Goal: Transaction & Acquisition: Purchase product/service

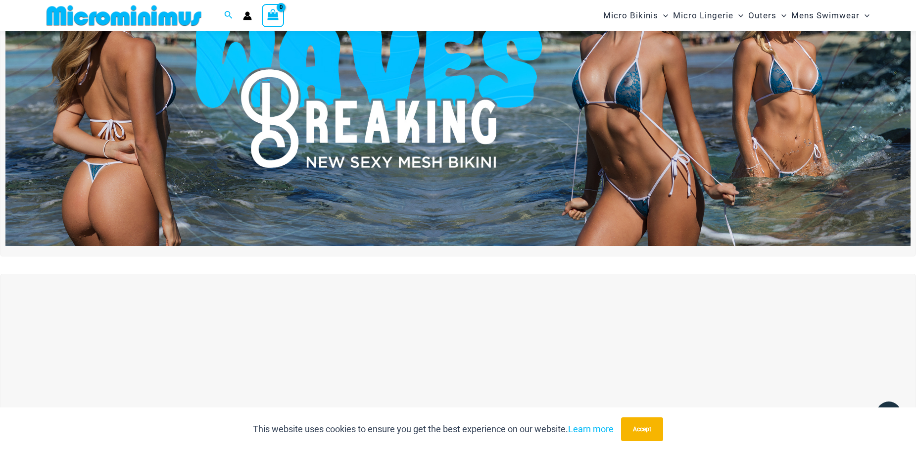
scroll to position [43, 0]
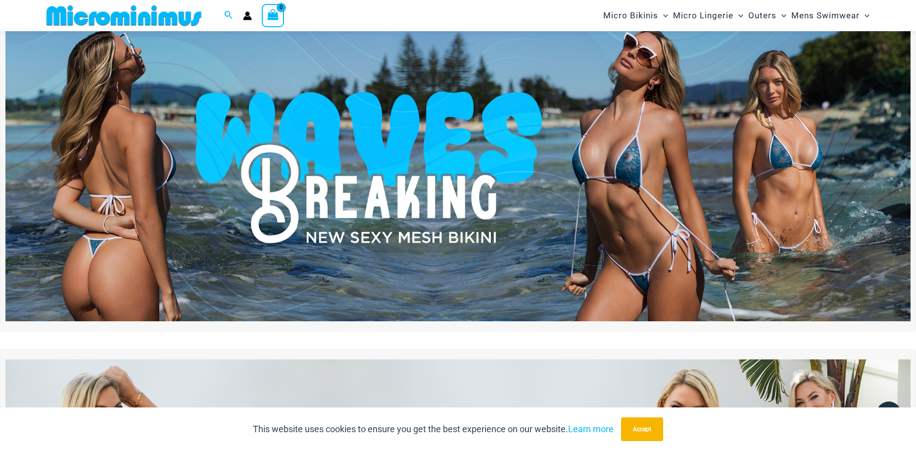
click at [393, 164] on img at bounding box center [457, 168] width 905 height 308
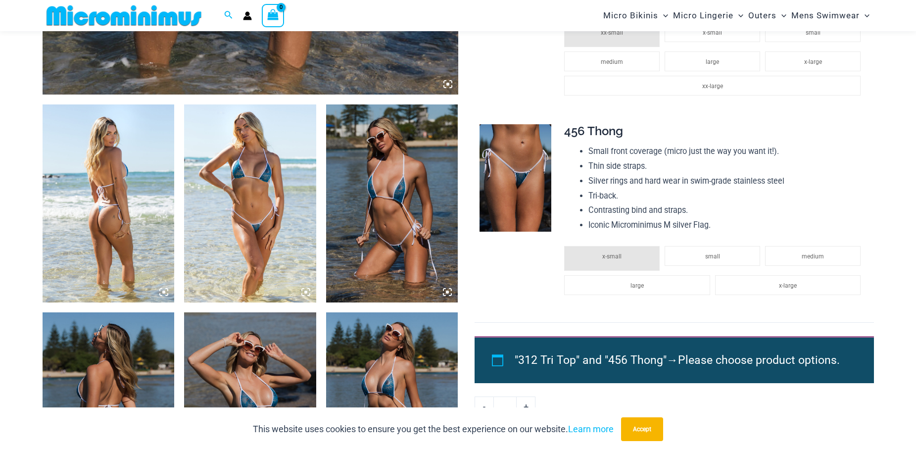
scroll to position [640, 0]
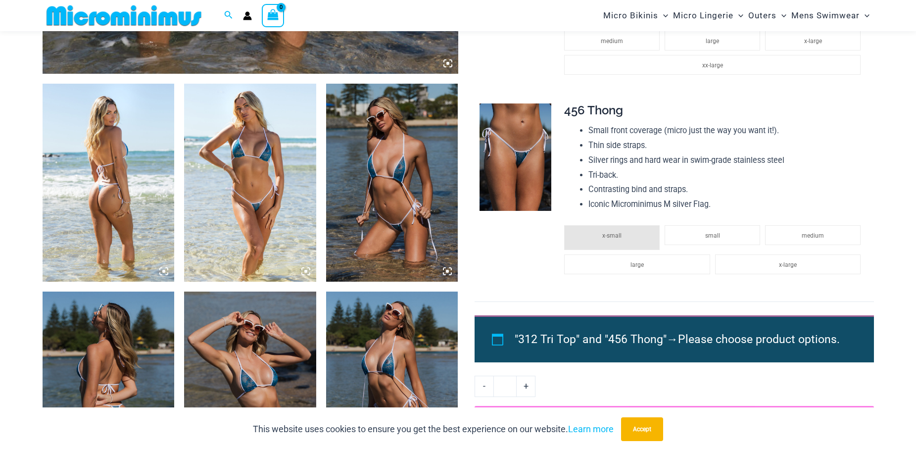
click at [114, 152] on img at bounding box center [109, 183] width 132 height 198
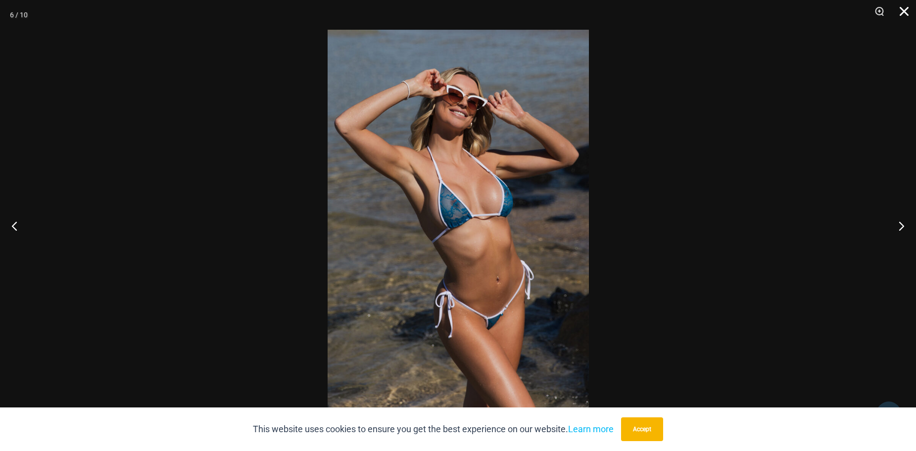
click at [900, 10] on button "Close" at bounding box center [900, 15] width 25 height 30
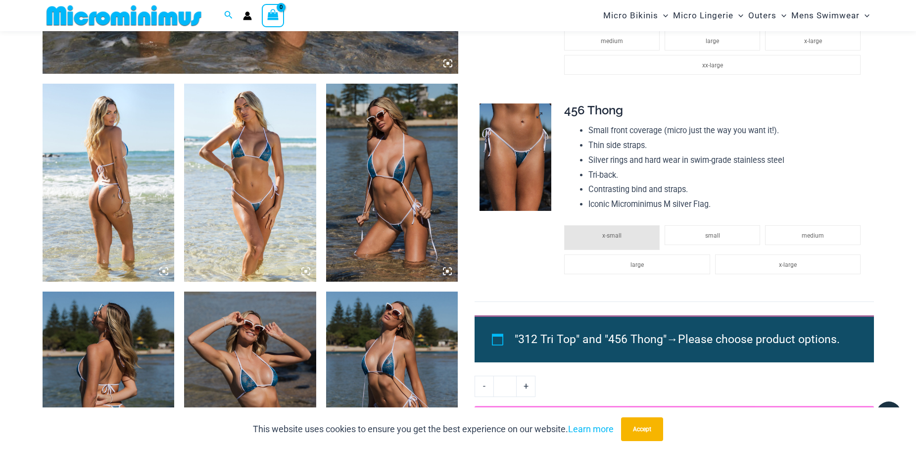
click at [506, 154] on img at bounding box center [515, 157] width 72 height 108
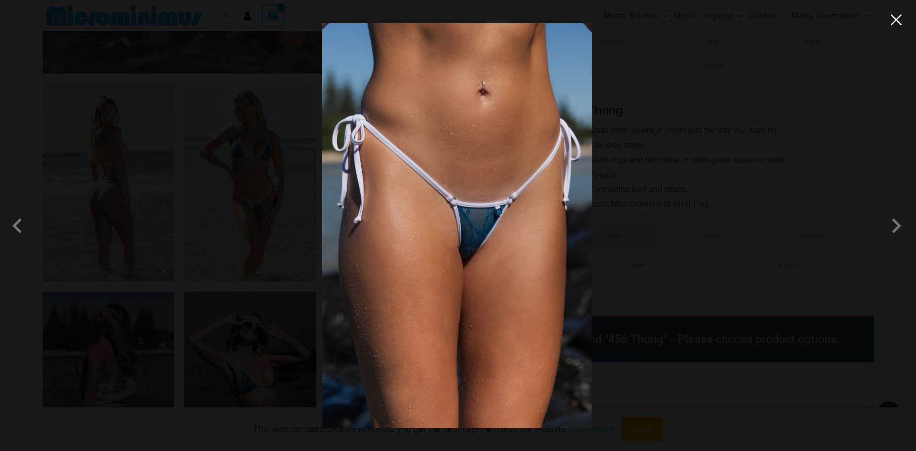
click at [896, 25] on button "Close" at bounding box center [895, 19] width 15 height 15
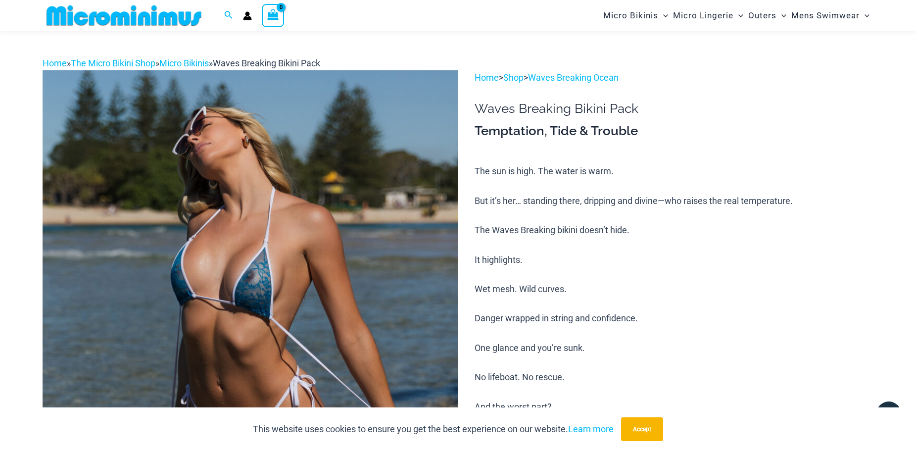
scroll to position [0, 0]
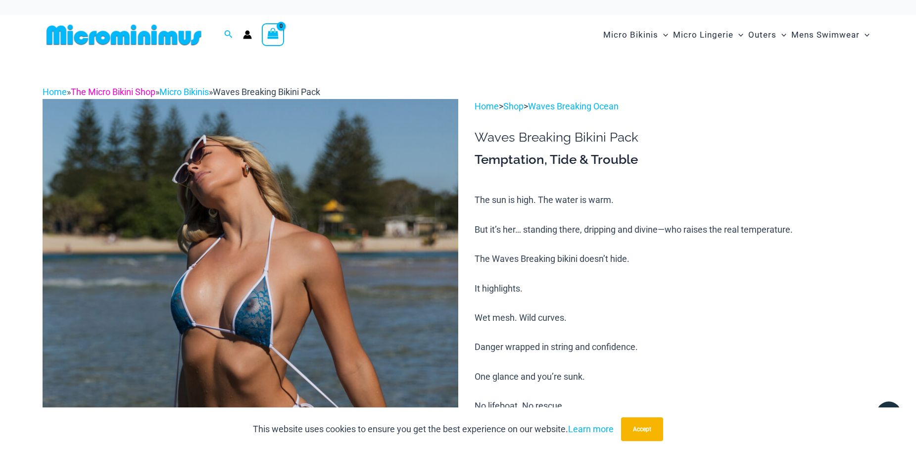
click at [112, 92] on link "The Micro Bikini Shop" at bounding box center [113, 92] width 85 height 10
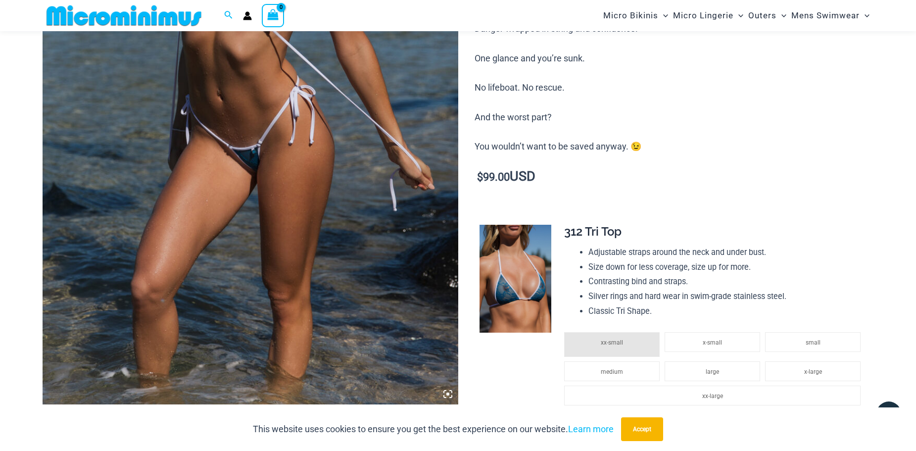
scroll to position [486, 0]
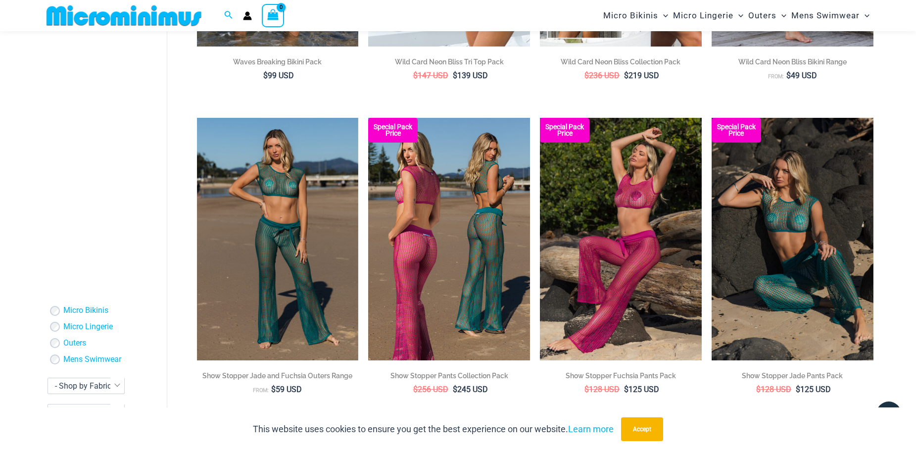
scroll to position [346, 0]
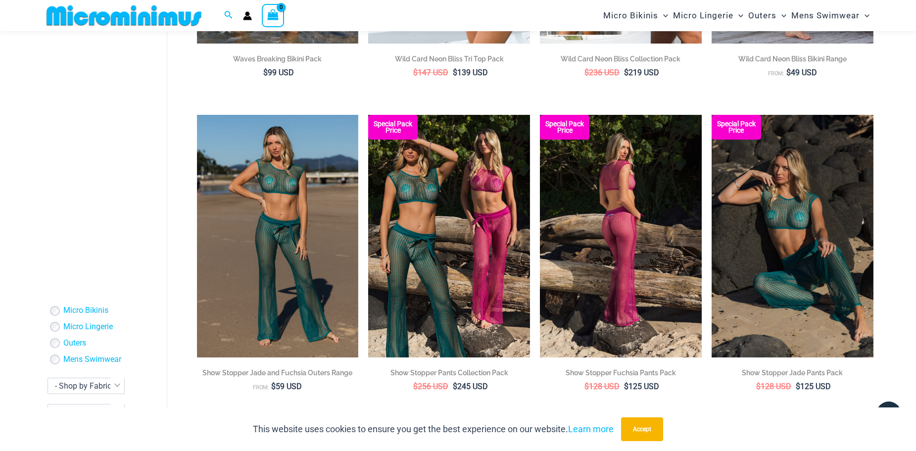
click at [588, 215] on img at bounding box center [621, 236] width 162 height 242
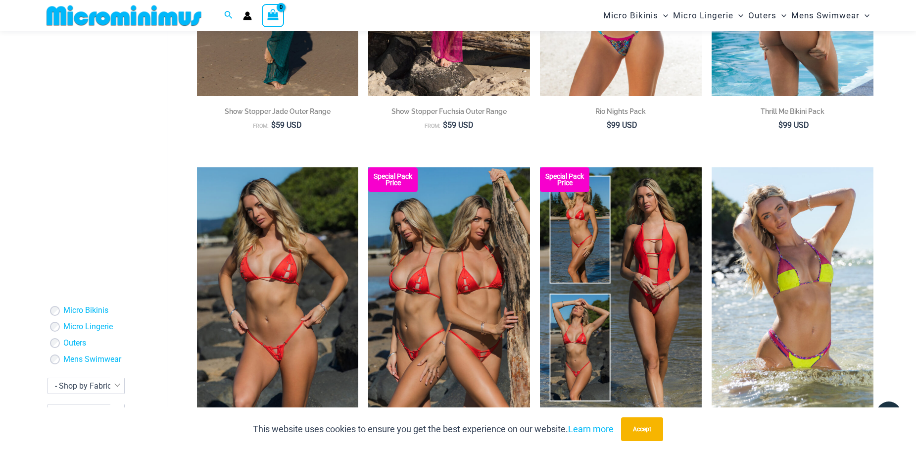
scroll to position [939, 0]
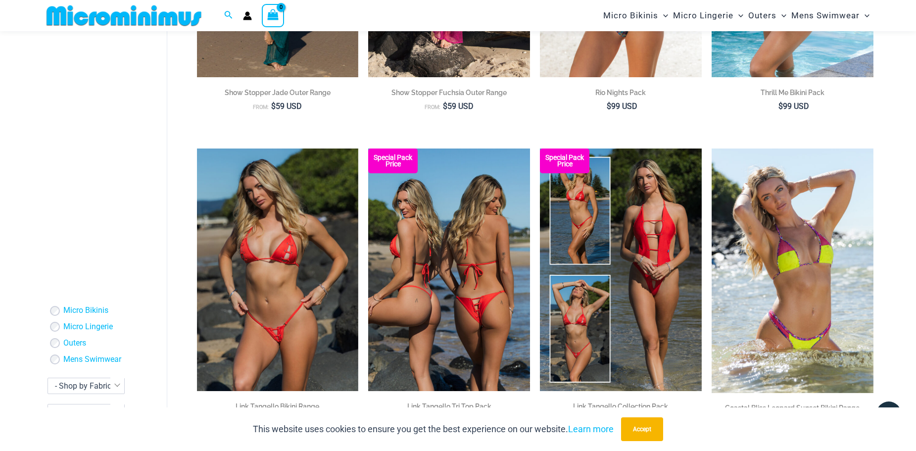
click at [471, 217] on img at bounding box center [449, 269] width 162 height 242
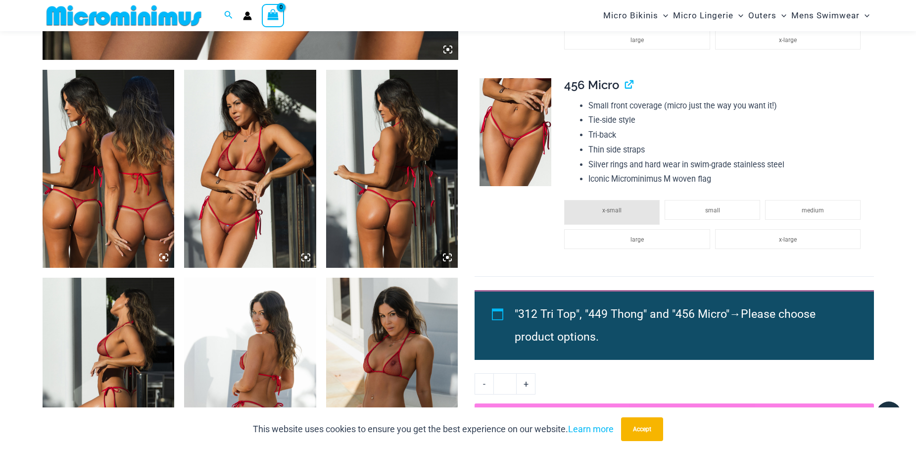
scroll to position [685, 0]
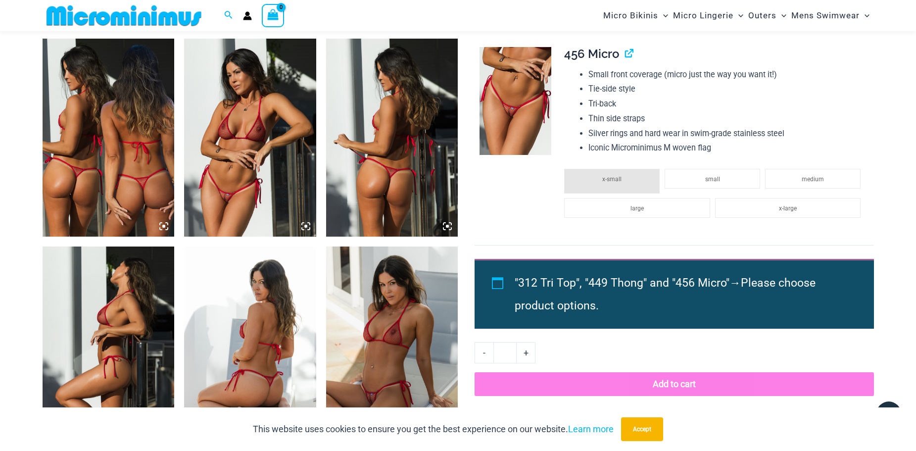
click at [305, 225] on icon at bounding box center [305, 226] width 9 height 9
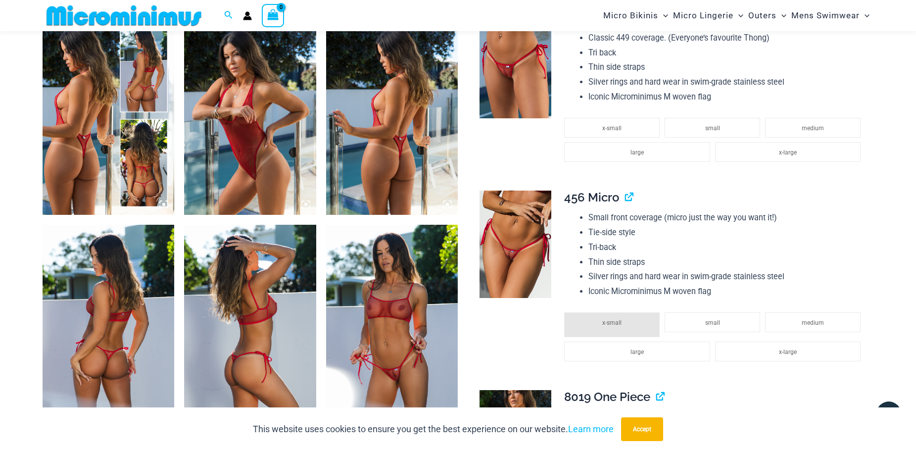
scroll to position [734, 0]
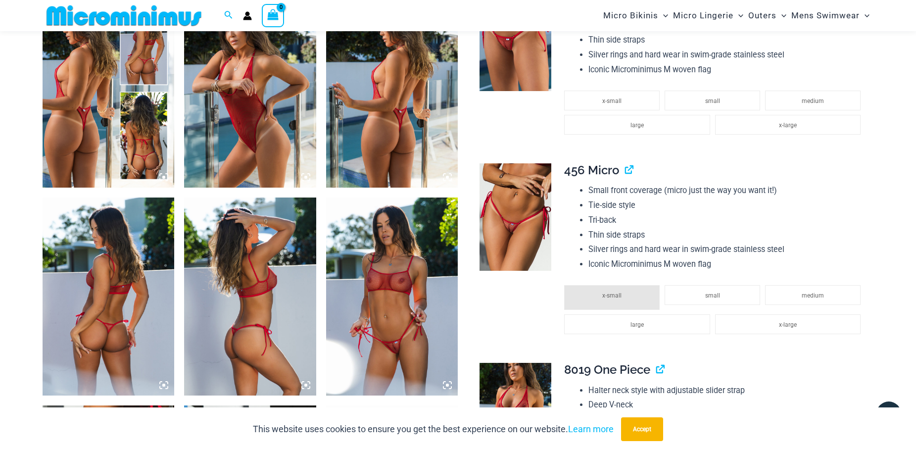
click at [392, 281] on img at bounding box center [392, 296] width 132 height 198
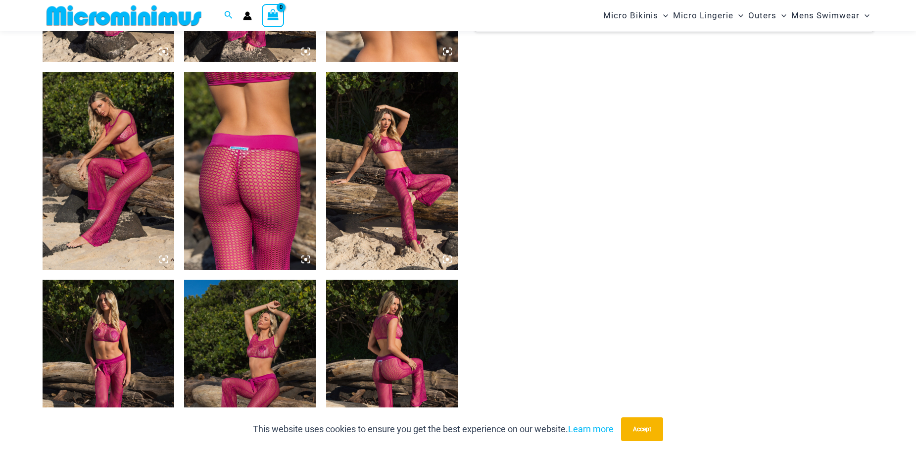
scroll to position [882, 0]
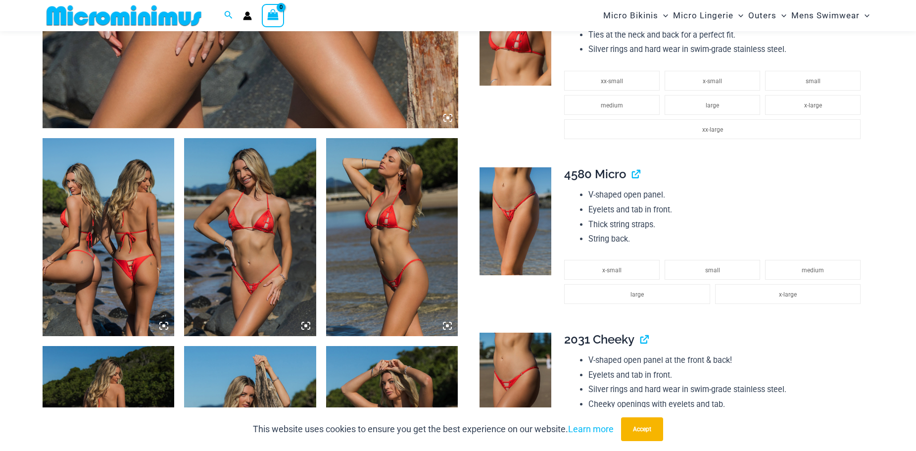
scroll to position [591, 0]
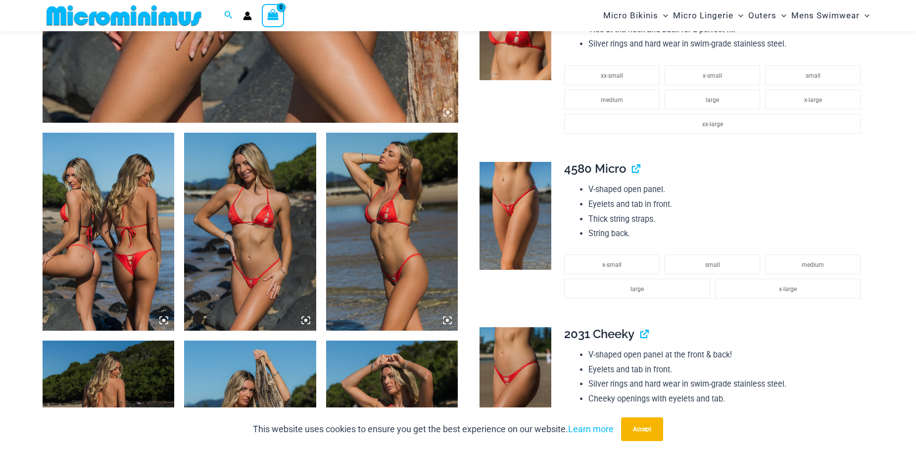
click at [131, 257] on img at bounding box center [109, 232] width 132 height 198
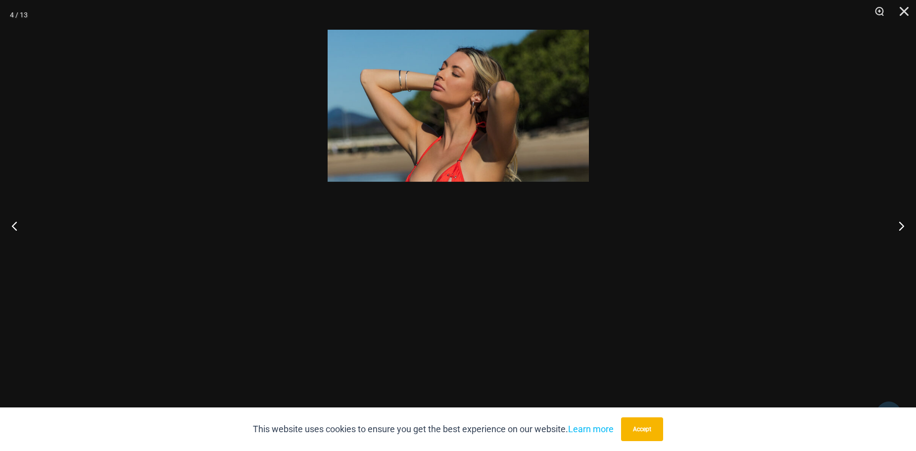
click at [151, 253] on div at bounding box center [458, 225] width 916 height 451
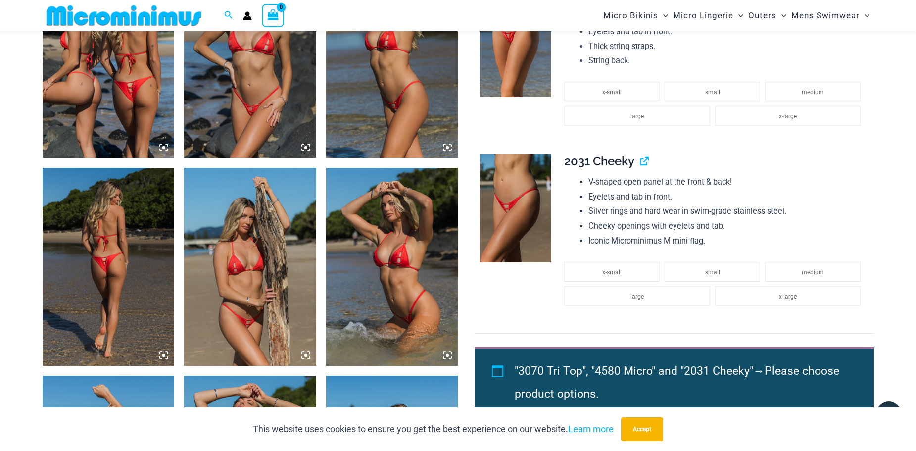
scroll to position [689, 0]
